Goal: Submit feedback/report problem

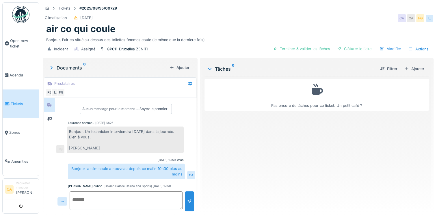
scroll to position [396, 0]
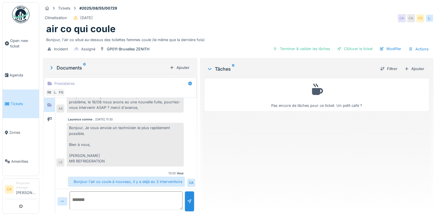
click at [19, 17] on img at bounding box center [20, 14] width 17 height 17
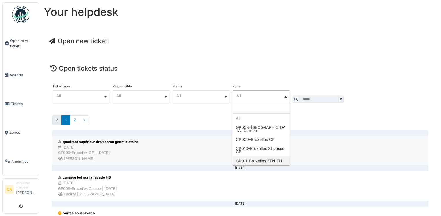
select select "****"
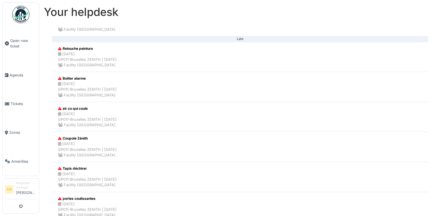
scroll to position [162, 0]
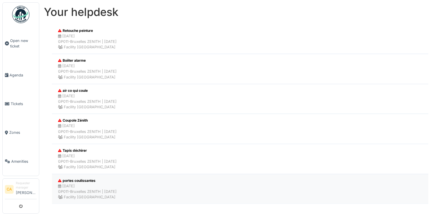
click at [148, 185] on li "portes coulissantes 09/03/2025 GP011-Bruxelles ZENITH | 178 day(s) ago Facility…" at bounding box center [240, 189] width 377 height 30
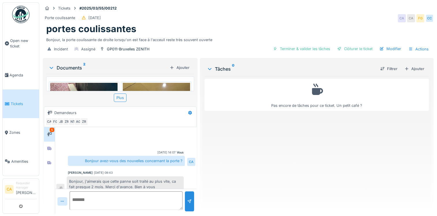
scroll to position [181, 0]
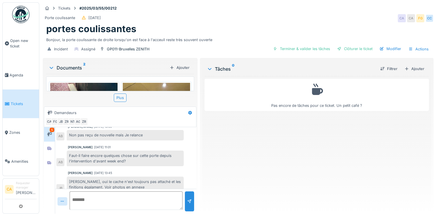
click at [127, 197] on textarea at bounding box center [126, 200] width 113 height 18
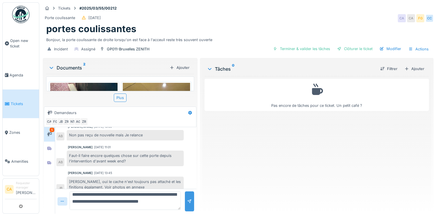
type textarea "**********"
click at [187, 202] on div at bounding box center [189, 200] width 5 height 5
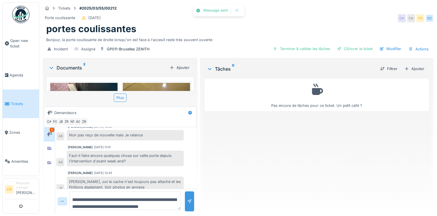
scroll to position [207, 0]
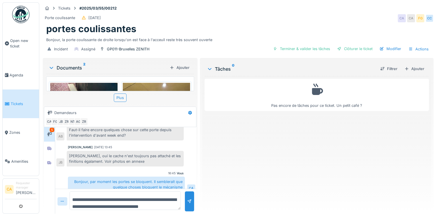
click at [15, 15] on img at bounding box center [20, 14] width 17 height 17
